Goal: Find contact information: Find contact information

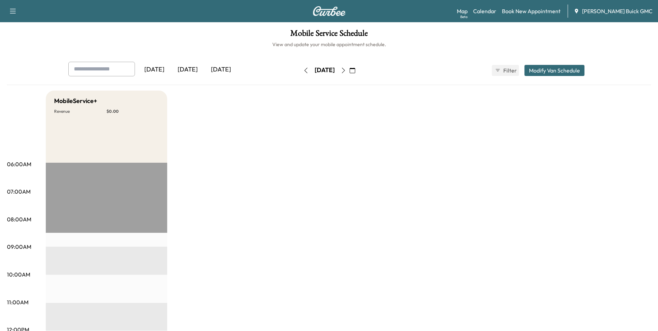
drag, startPoint x: 486, startPoint y: 136, endPoint x: 492, endPoint y: 136, distance: 5.6
drag, startPoint x: 316, startPoint y: 177, endPoint x: 316, endPoint y: 173, distance: 4.2
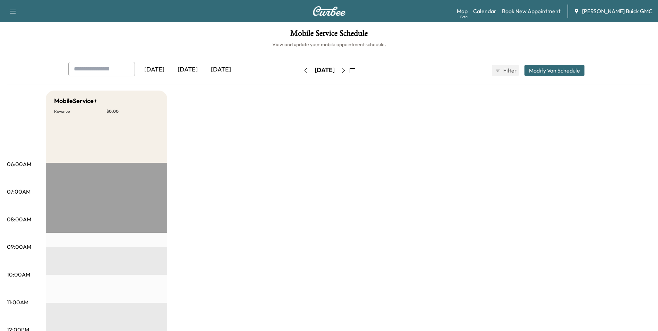
click at [303, 69] on icon "button" at bounding box center [306, 71] width 6 height 6
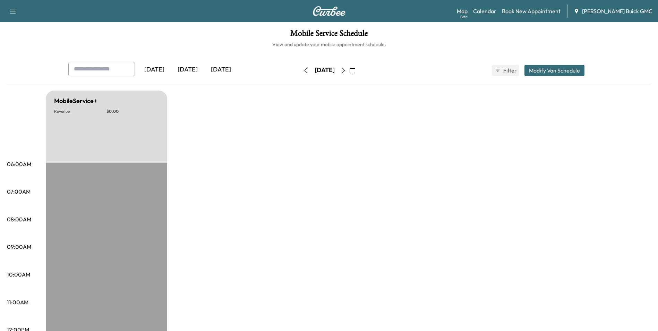
click at [303, 70] on icon "button" at bounding box center [306, 71] width 6 height 6
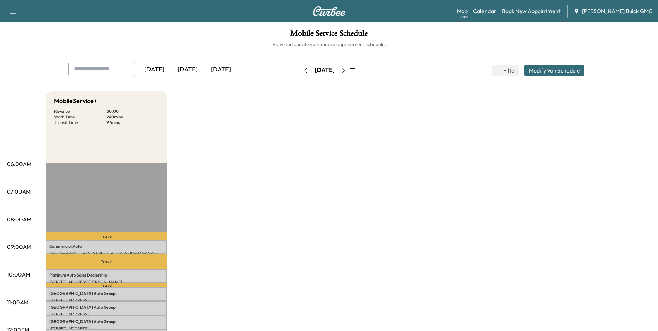
click at [303, 70] on icon "button" at bounding box center [306, 71] width 6 height 6
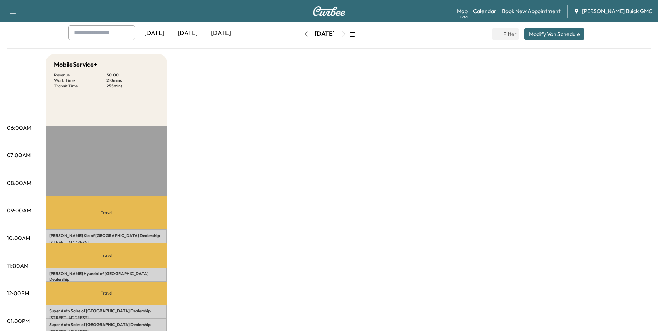
scroll to position [104, 0]
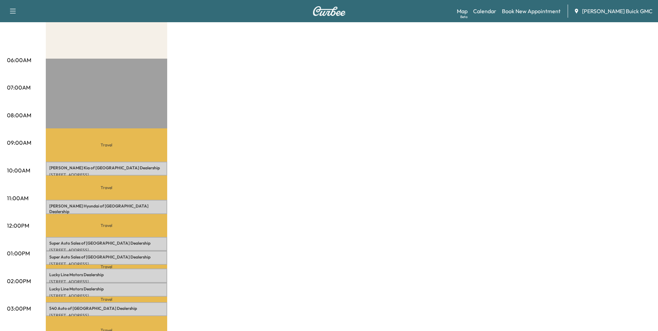
click at [370, 156] on div "MobileService+ Revenue $ 0.00 Work Time 210 mins Transit Time 255 mins Travel […" at bounding box center [348, 246] width 605 height 520
click at [397, 142] on div "MobileService+ Revenue $ 0.00 Work Time 210 mins Transit Time 255 mins Travel […" at bounding box center [348, 246] width 605 height 520
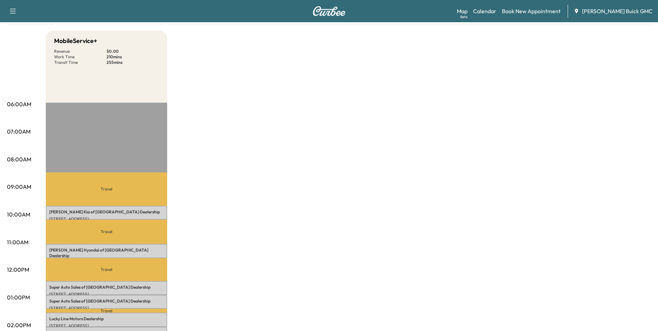
scroll to position [0, 0]
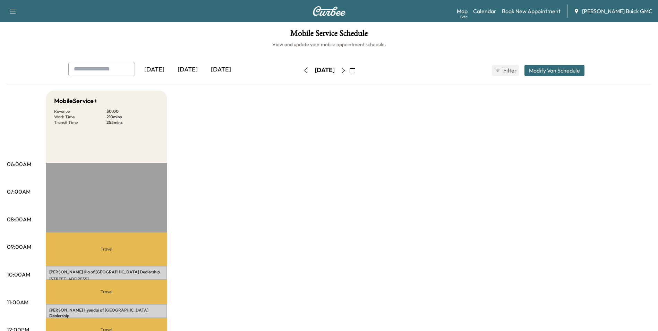
click at [303, 69] on icon "button" at bounding box center [306, 71] width 6 height 6
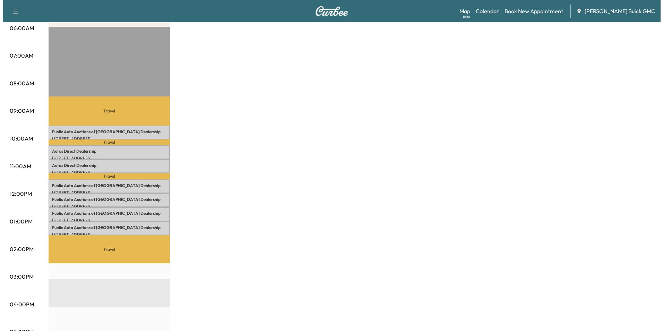
scroll to position [139, 0]
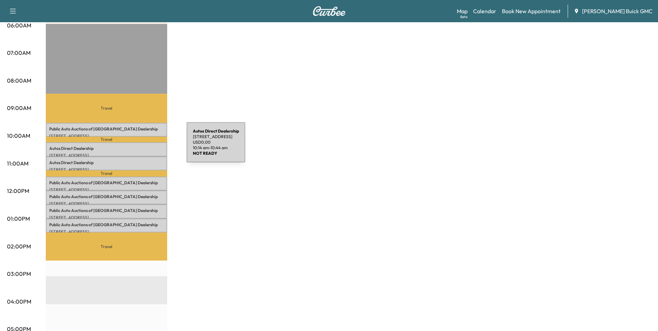
click at [134, 146] on p "Autos Direct Dealership" at bounding box center [106, 149] width 114 height 6
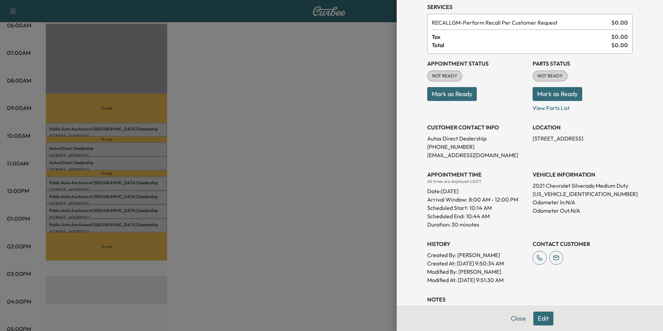
scroll to position [69, 0]
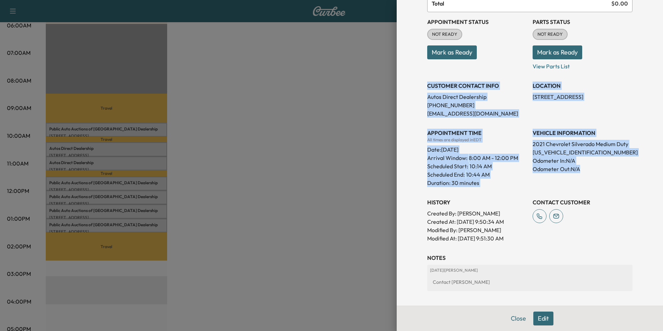
drag, startPoint x: 422, startPoint y: 84, endPoint x: 586, endPoint y: 168, distance: 184.0
click at [586, 168] on div "Appointment Status NOT READY Mark as Ready Parts Status NOT READY Mark as Ready…" at bounding box center [529, 127] width 205 height 230
copy div "CUSTOMER CONTACT INFO Autos Direct Dealership [PHONE_NUMBER] [EMAIL_ADDRESS][DO…"
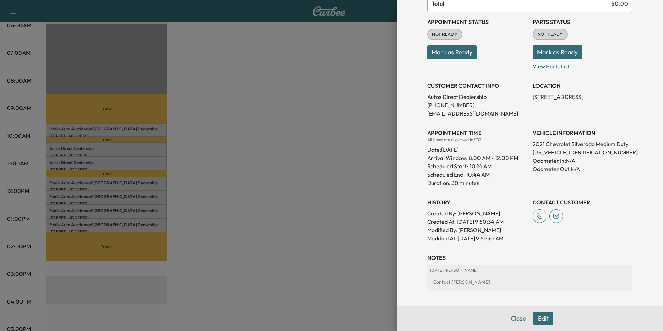
click at [276, 186] on div at bounding box center [331, 165] width 663 height 331
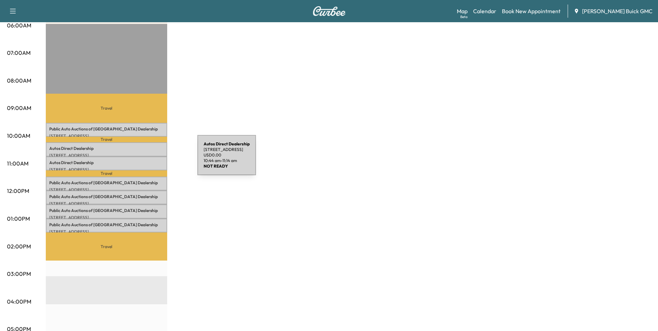
click at [145, 160] on p "Autos Direct Dealership" at bounding box center [106, 163] width 114 height 6
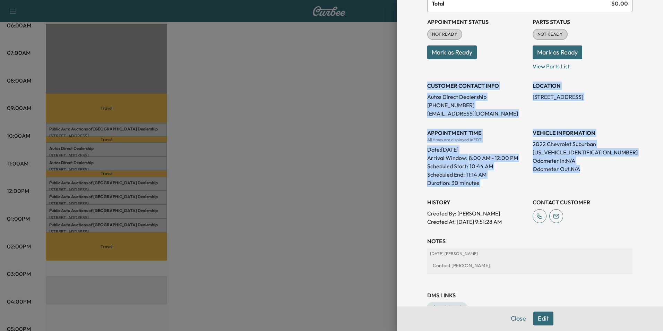
drag, startPoint x: 422, startPoint y: 85, endPoint x: 594, endPoint y: 171, distance: 193.2
click at [594, 171] on div "Appointment Status NOT READY Mark as Ready Parts Status NOT READY Mark as Ready…" at bounding box center [529, 119] width 205 height 214
copy div "CUSTOMER CONTACT INFO Autos Direct Dealership [PHONE_NUMBER] [EMAIL_ADDRESS][DO…"
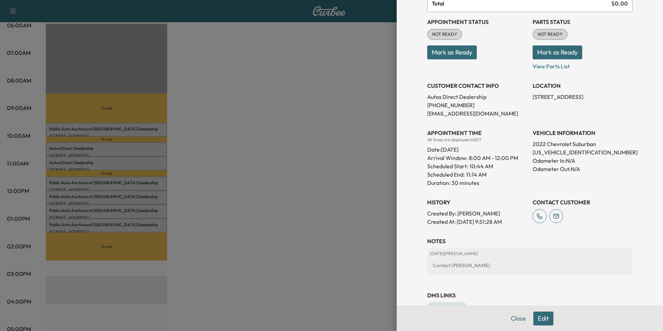
click at [302, 115] on div at bounding box center [331, 165] width 663 height 331
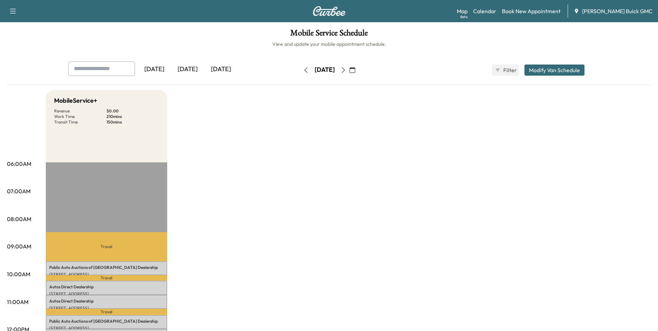
scroll to position [0, 0]
click at [346, 69] on icon "button" at bounding box center [343, 71] width 6 height 6
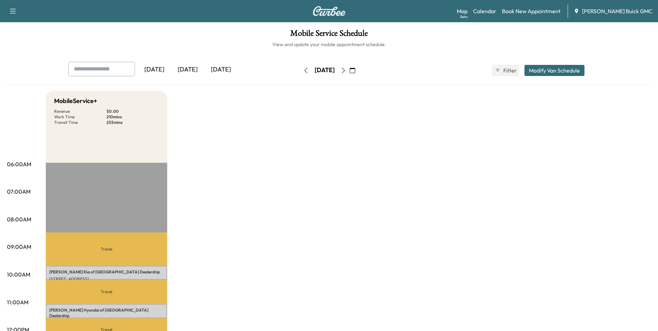
click at [346, 70] on icon "button" at bounding box center [343, 71] width 6 height 6
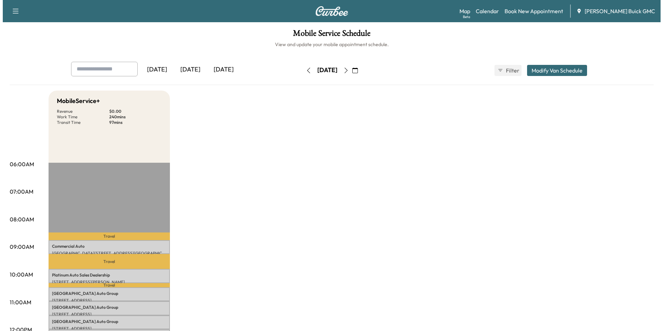
scroll to position [35, 0]
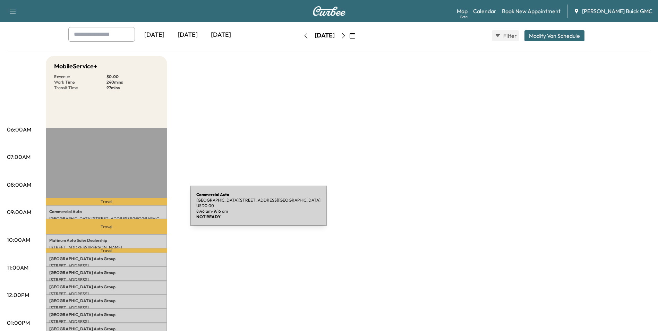
click at [138, 210] on p "Commercial Auto" at bounding box center [106, 212] width 114 height 6
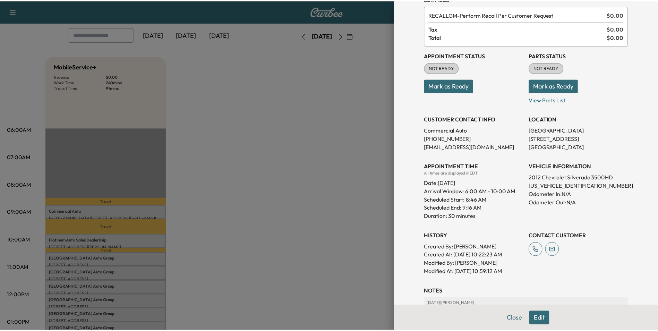
scroll to position [69, 0]
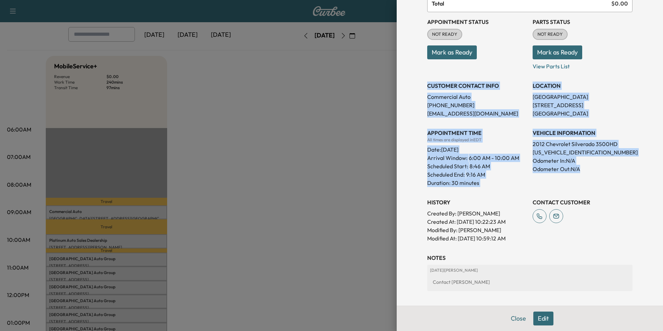
drag, startPoint x: 422, startPoint y: 85, endPoint x: 593, endPoint y: 176, distance: 193.8
click at [593, 176] on div "Appointment Status NOT READY Mark as Ready Parts Status NOT READY Mark as Ready…" at bounding box center [529, 127] width 205 height 230
copy div "CUSTOMER CONTACT INFO Commercial Auto [PHONE_NUMBER] [EMAIL_ADDRESS][DOMAIN_NAM…"
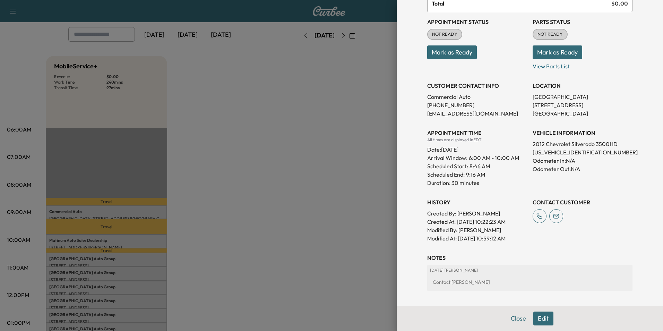
click at [279, 184] on div at bounding box center [331, 165] width 663 height 331
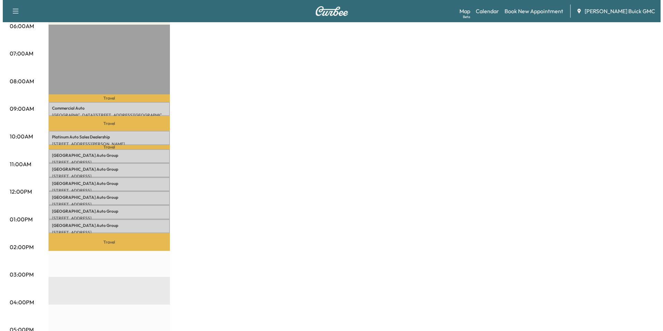
scroll to position [139, 0]
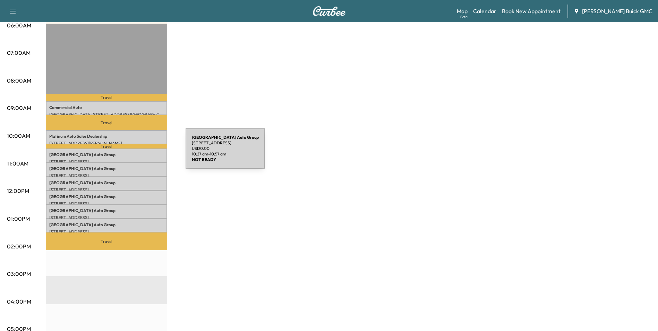
click at [133, 153] on p "Arlington Auto Group" at bounding box center [106, 155] width 114 height 6
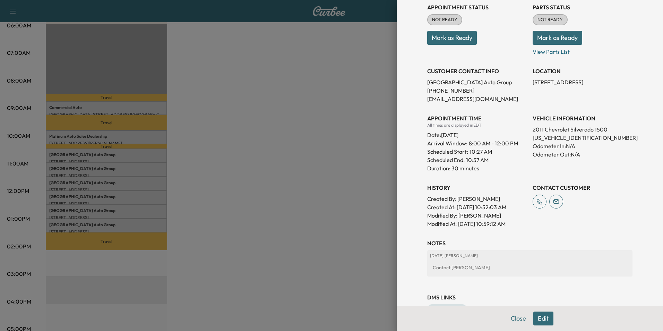
scroll to position [71, 0]
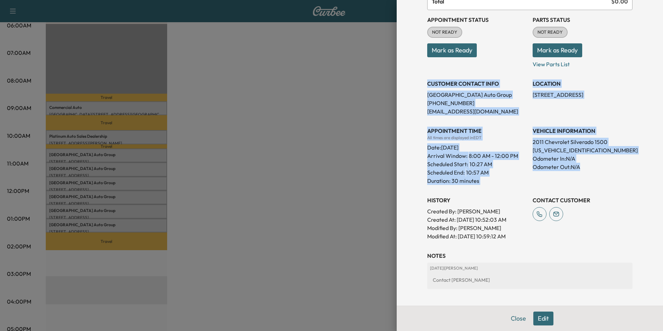
drag, startPoint x: 422, startPoint y: 82, endPoint x: 592, endPoint y: 166, distance: 189.6
click at [592, 166] on div "Appointment Status NOT READY Mark as Ready Parts Status NOT READY Mark as Ready…" at bounding box center [529, 125] width 205 height 230
copy div "CUSTOMER CONTACT INFO Arlington Auto Group [PHONE_NUMBER] [EMAIL_ADDRESS][DOMAI…"
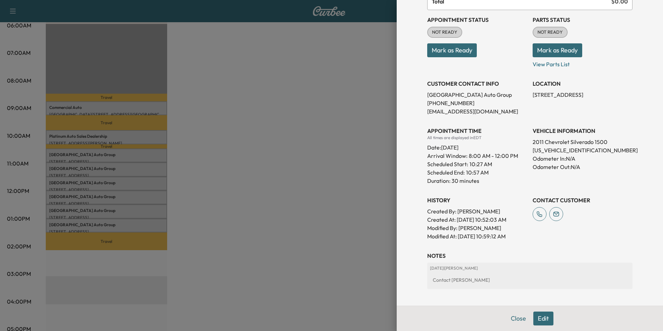
click at [262, 234] on div at bounding box center [331, 165] width 663 height 331
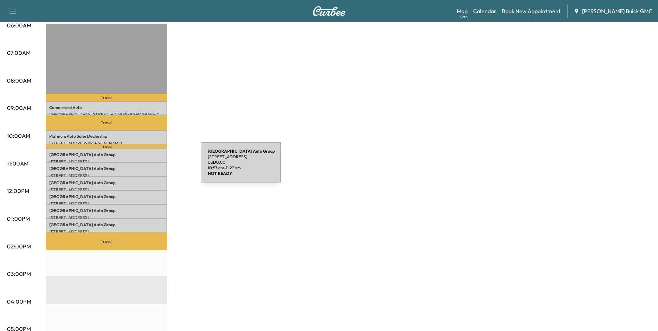
click at [149, 166] on p "Arlington Auto Group" at bounding box center [106, 169] width 114 height 6
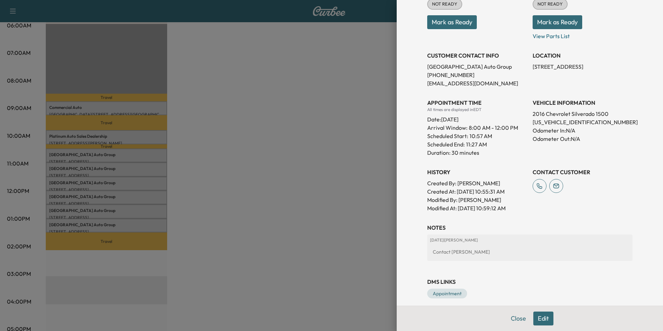
scroll to position [104, 0]
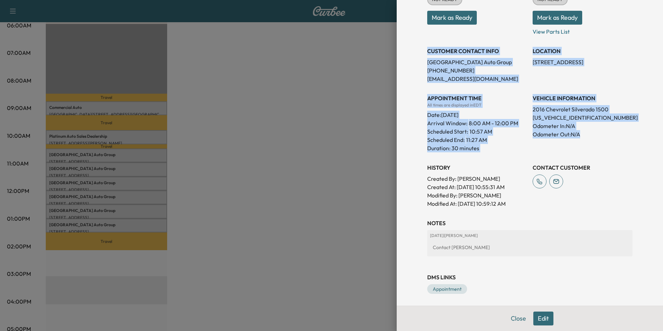
drag, startPoint x: 422, startPoint y: 49, endPoint x: 586, endPoint y: 135, distance: 185.4
click at [586, 135] on div "Appointment Status NOT READY Mark as Ready Parts Status NOT READY Mark as Ready…" at bounding box center [529, 92] width 205 height 230
copy div "CUSTOMER CONTACT INFO Arlington Auto Group [PHONE_NUMBER] [EMAIL_ADDRESS][DOMAI…"
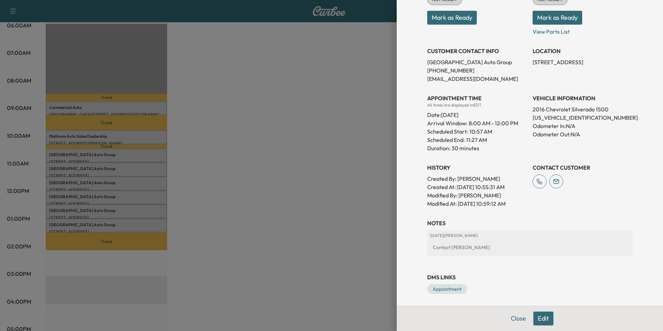
drag, startPoint x: 214, startPoint y: 146, endPoint x: 204, endPoint y: 167, distance: 23.7
click at [214, 146] on div at bounding box center [331, 165] width 663 height 331
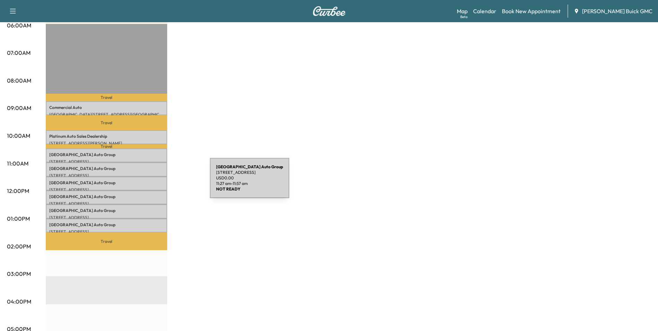
click at [158, 182] on p "Arlington Auto Group" at bounding box center [106, 183] width 114 height 6
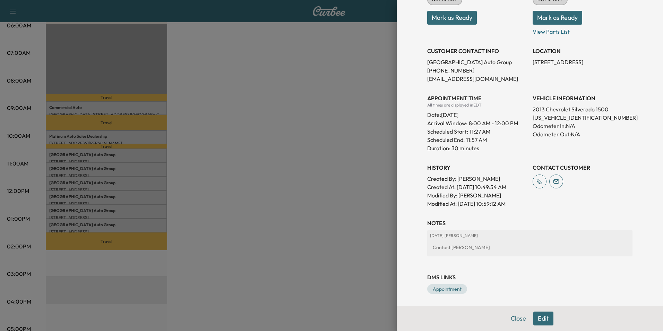
scroll to position [106, 0]
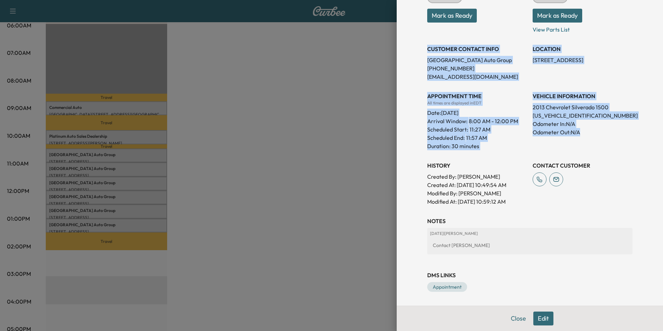
drag, startPoint x: 422, startPoint y: 47, endPoint x: 613, endPoint y: 139, distance: 211.8
click at [613, 139] on div "Appointment Status NOT READY Mark as Ready Parts Status NOT READY Mark as Ready…" at bounding box center [529, 90] width 205 height 230
copy div "CUSTOMER CONTACT INFO Arlington Auto Group [PHONE_NUMBER] [EMAIL_ADDRESS][DOMAI…"
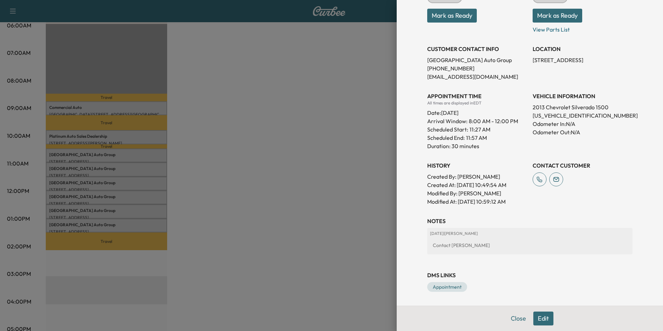
click at [270, 159] on div at bounding box center [331, 165] width 663 height 331
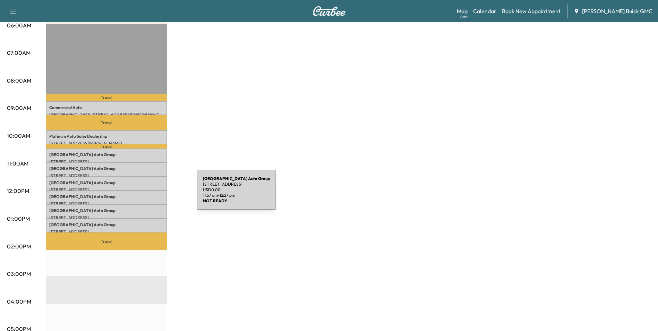
click at [144, 194] on p "Arlington Auto Group" at bounding box center [106, 197] width 114 height 6
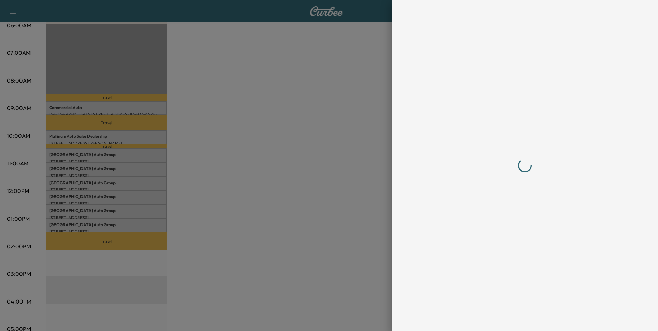
click at [144, 193] on div at bounding box center [329, 165] width 658 height 331
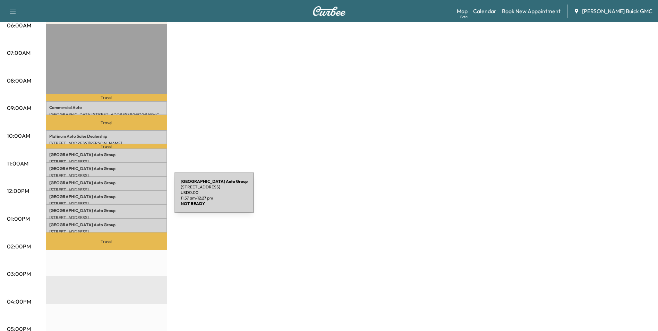
click at [122, 197] on p "Arlington Auto Group" at bounding box center [106, 197] width 114 height 6
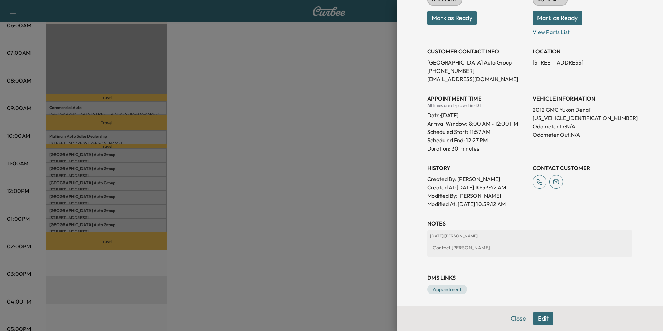
scroll to position [104, 0]
click at [427, 49] on h3 "CUSTOMER CONTACT INFO" at bounding box center [477, 51] width 100 height 8
click at [432, 83] on div "Appointment Status NOT READY Mark as Ready Parts Status NOT READY Mark as Ready…" at bounding box center [529, 92] width 205 height 230
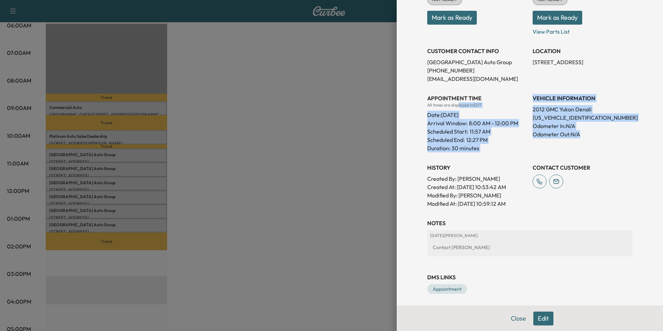
drag, startPoint x: 432, startPoint y: 83, endPoint x: 597, endPoint y: 142, distance: 175.4
click at [597, 142] on div "Appointment Status NOT READY Mark as Ready Parts Status NOT READY Mark as Ready…" at bounding box center [529, 92] width 205 height 230
click at [605, 149] on div "VEHICLE INFORMATION 2012 GMC Yukon Denali [US_VEHICLE_IDENTIFICATION_NUMBER] Od…" at bounding box center [582, 120] width 100 height 64
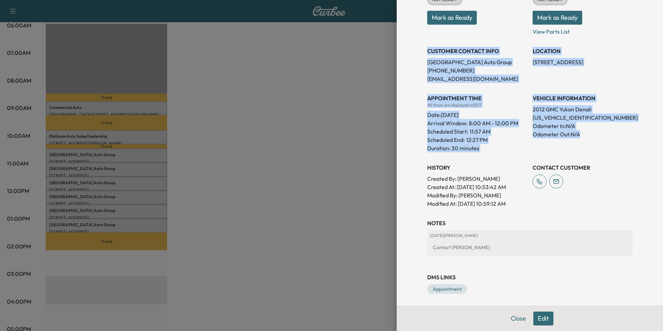
drag, startPoint x: 422, startPoint y: 49, endPoint x: 582, endPoint y: 138, distance: 182.8
click at [582, 138] on div "Appointment Status NOT READY Mark as Ready Parts Status NOT READY Mark as Ready…" at bounding box center [529, 92] width 205 height 230
copy div "CUSTOMER CONTACT INFO Arlington Auto Group [PHONE_NUMBER] [EMAIL_ADDRESS][DOMAI…"
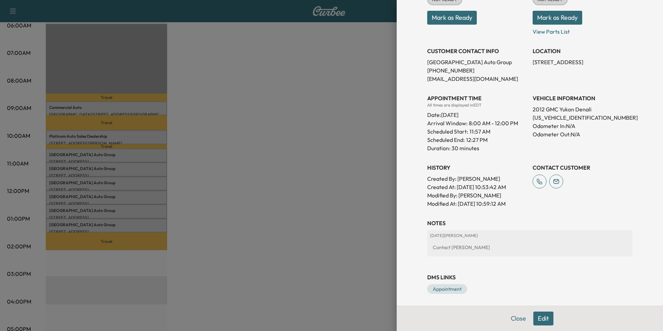
click at [231, 168] on div at bounding box center [331, 165] width 663 height 331
click at [231, 168] on div "MobileService+ Revenue $ 0.00 Work Time 240 mins Transit Time 97 mins Travel Co…" at bounding box center [348, 212] width 605 height 520
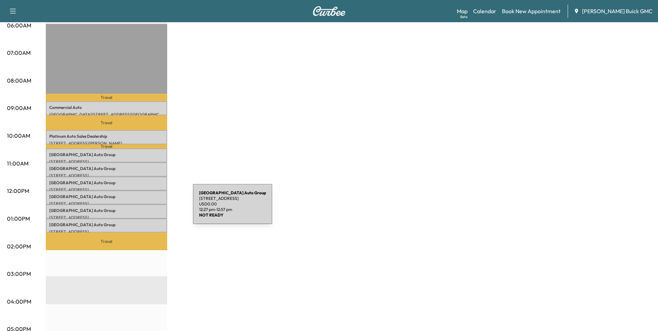
click at [141, 208] on p "Arlington Auto Group" at bounding box center [106, 211] width 114 height 6
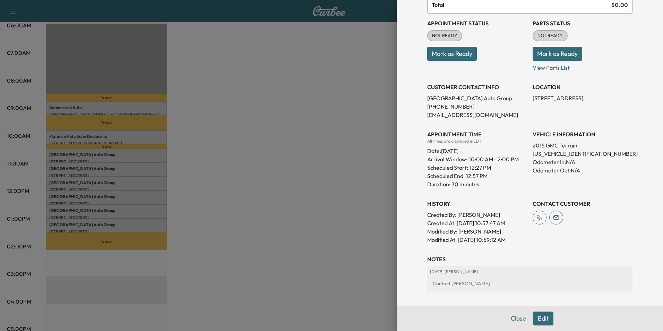
scroll to position [69, 0]
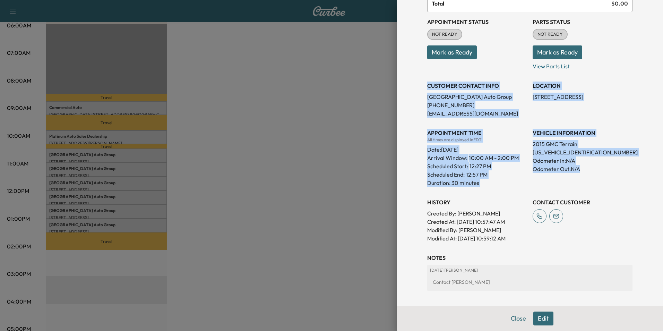
drag, startPoint x: 422, startPoint y: 84, endPoint x: 585, endPoint y: 165, distance: 182.3
click at [585, 165] on div "Appointment Status NOT READY Mark as Ready Parts Status NOT READY Mark as Ready…" at bounding box center [529, 127] width 205 height 230
copy div "CUSTOMER CONTACT INFO Arlington Auto Group [PHONE_NUMBER] [EMAIL_ADDRESS][DOMAI…"
click at [294, 162] on div at bounding box center [331, 165] width 663 height 331
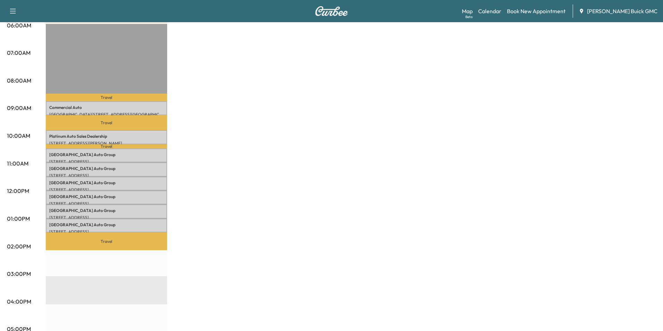
click at [294, 162] on div "MobileService+ Revenue $ 0.00 Work Time 240 mins Transit Time 97 mins Travel Co…" at bounding box center [351, 212] width 610 height 520
click at [279, 176] on div "MobileService+ Revenue $ 0.00 Work Time 240 mins Transit Time 97 mins Travel Co…" at bounding box center [348, 212] width 605 height 520
drag, startPoint x: 322, startPoint y: 190, endPoint x: 302, endPoint y: 190, distance: 20.1
click at [324, 190] on div "MobileService+ Revenue $ 0.00 Work Time 240 mins Transit Time 97 mins Travel Co…" at bounding box center [348, 212] width 605 height 520
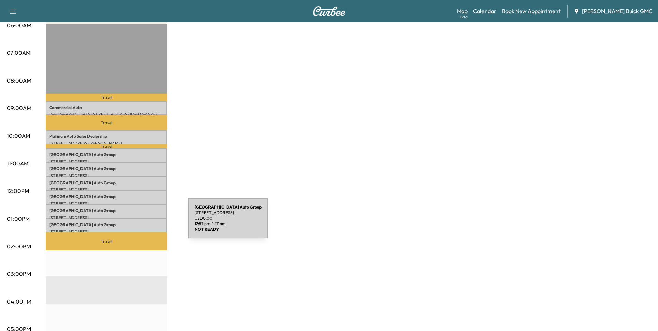
click at [136, 222] on p "Arlington Auto Group" at bounding box center [106, 225] width 114 height 6
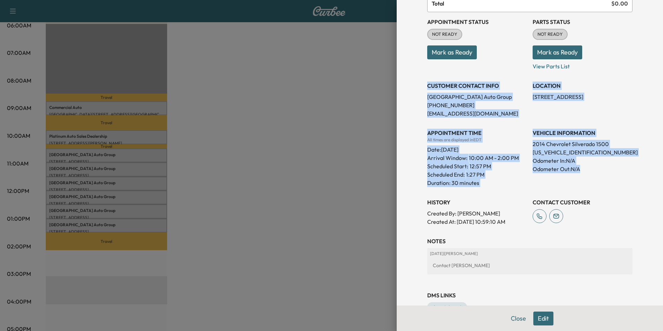
drag, startPoint x: 422, startPoint y: 84, endPoint x: 594, endPoint y: 173, distance: 194.1
click at [594, 173] on div "Appointment Status NOT READY Mark as Ready Parts Status NOT READY Mark as Ready…" at bounding box center [529, 119] width 205 height 214
copy div "CUSTOMER CONTACT INFO Arlington Auto Group [PHONE_NUMBER] [EMAIL_ADDRESS][DOMAI…"
